Goal: Task Accomplishment & Management: Use online tool/utility

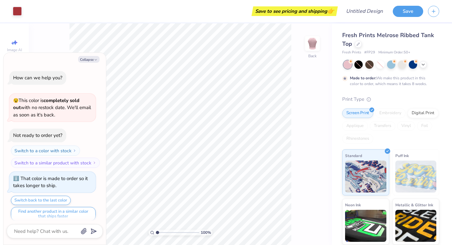
scroll to position [4, 0]
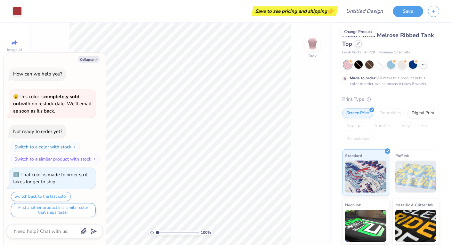
click at [357, 45] on div at bounding box center [358, 43] width 7 height 7
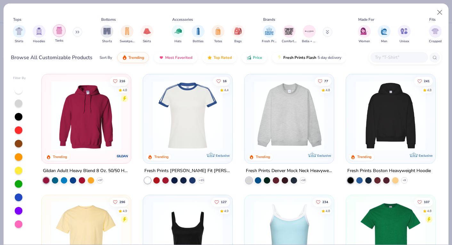
click at [62, 31] on img "filter for Tanks" at bounding box center [59, 30] width 7 height 7
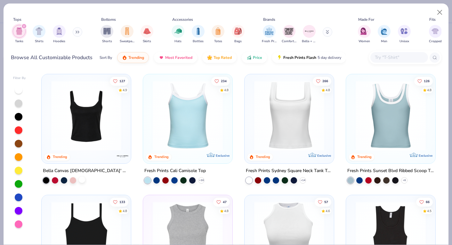
click at [84, 180] on div at bounding box center [82, 180] width 6 height 6
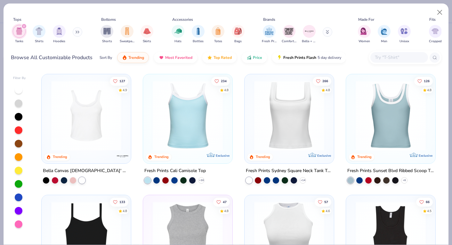
click at [96, 131] on img at bounding box center [86, 116] width 76 height 70
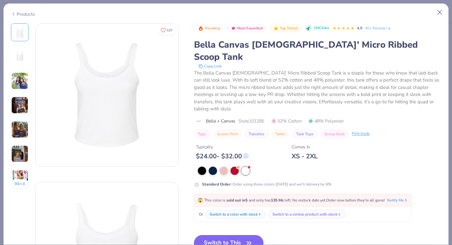
click at [232, 235] on button "Switch to This" at bounding box center [228, 243] width 69 height 16
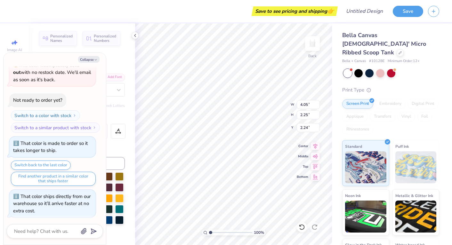
scroll to position [0, 0]
type textarea "x"
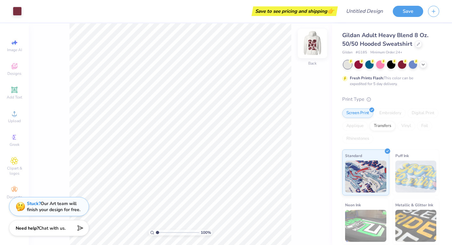
click at [312, 45] on img at bounding box center [312, 44] width 26 height 26
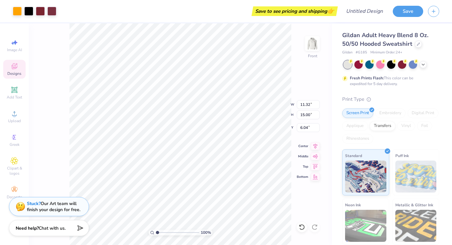
type input "6.00"
type input "3.57"
type input "0.92"
type input "7.87"
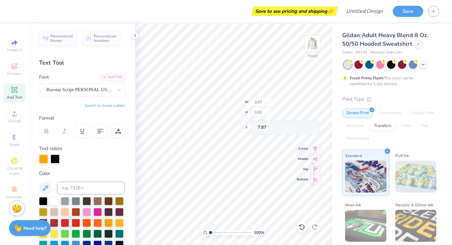
type input "6.04"
type input "2.80"
type input "6.34"
type input "6.07"
type input "2.79"
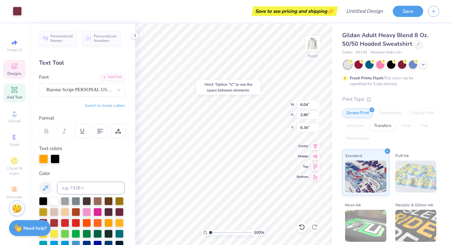
type input "6.33"
